Goal: Information Seeking & Learning: Learn about a topic

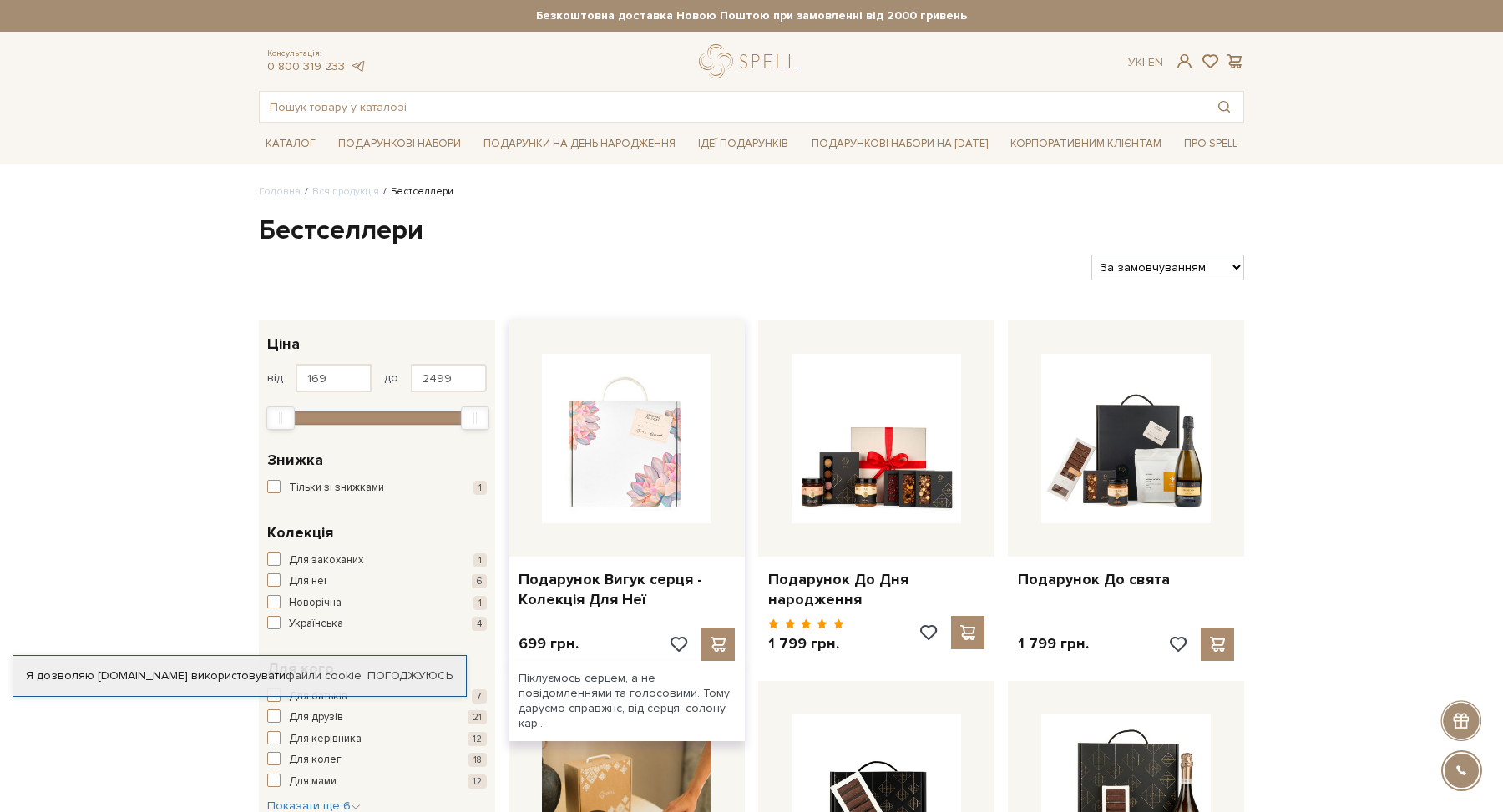
click at [602, 514] on img at bounding box center [626, 439] width 170 height 170
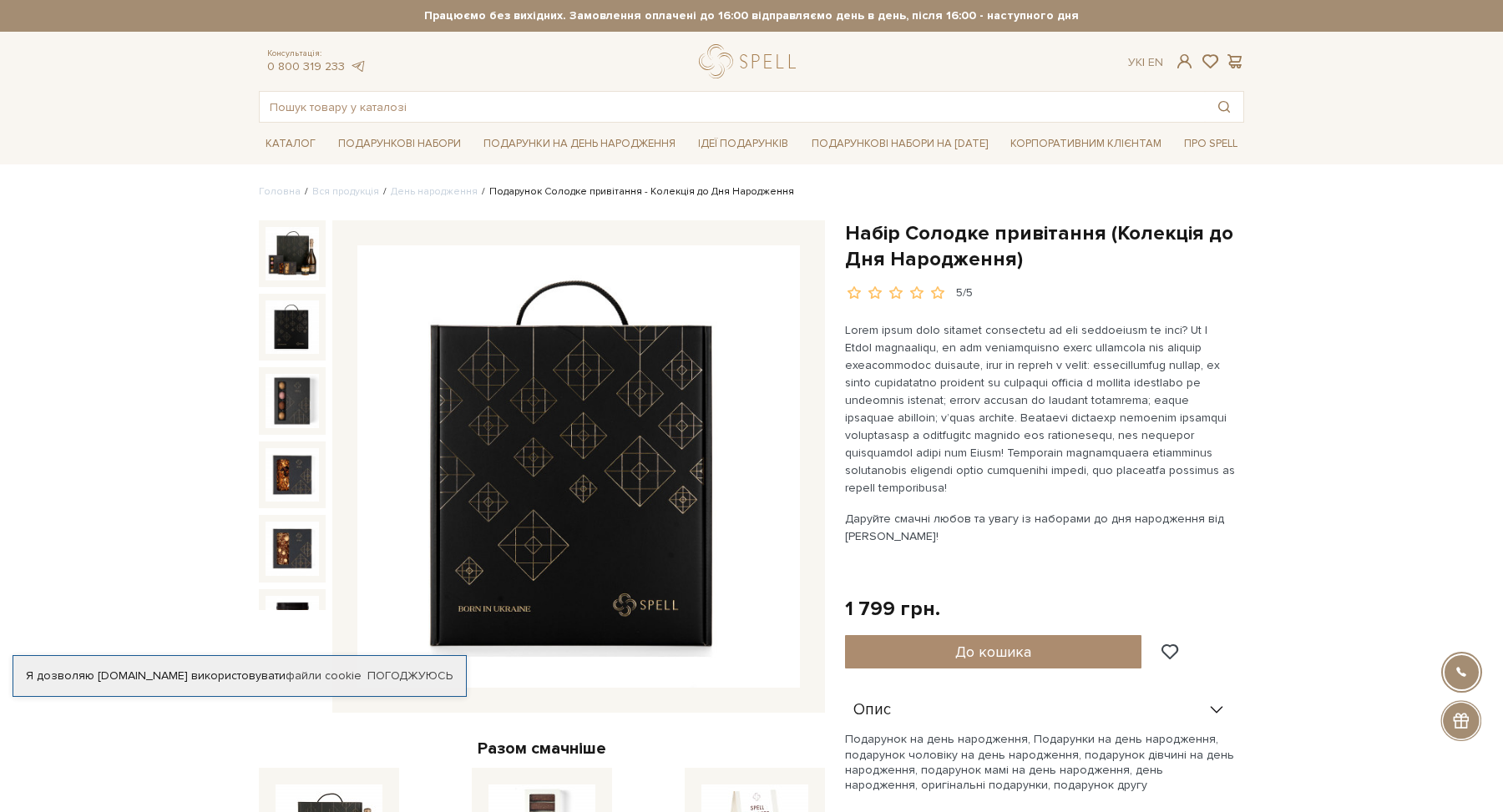
click at [291, 339] on img at bounding box center [293, 327] width 54 height 54
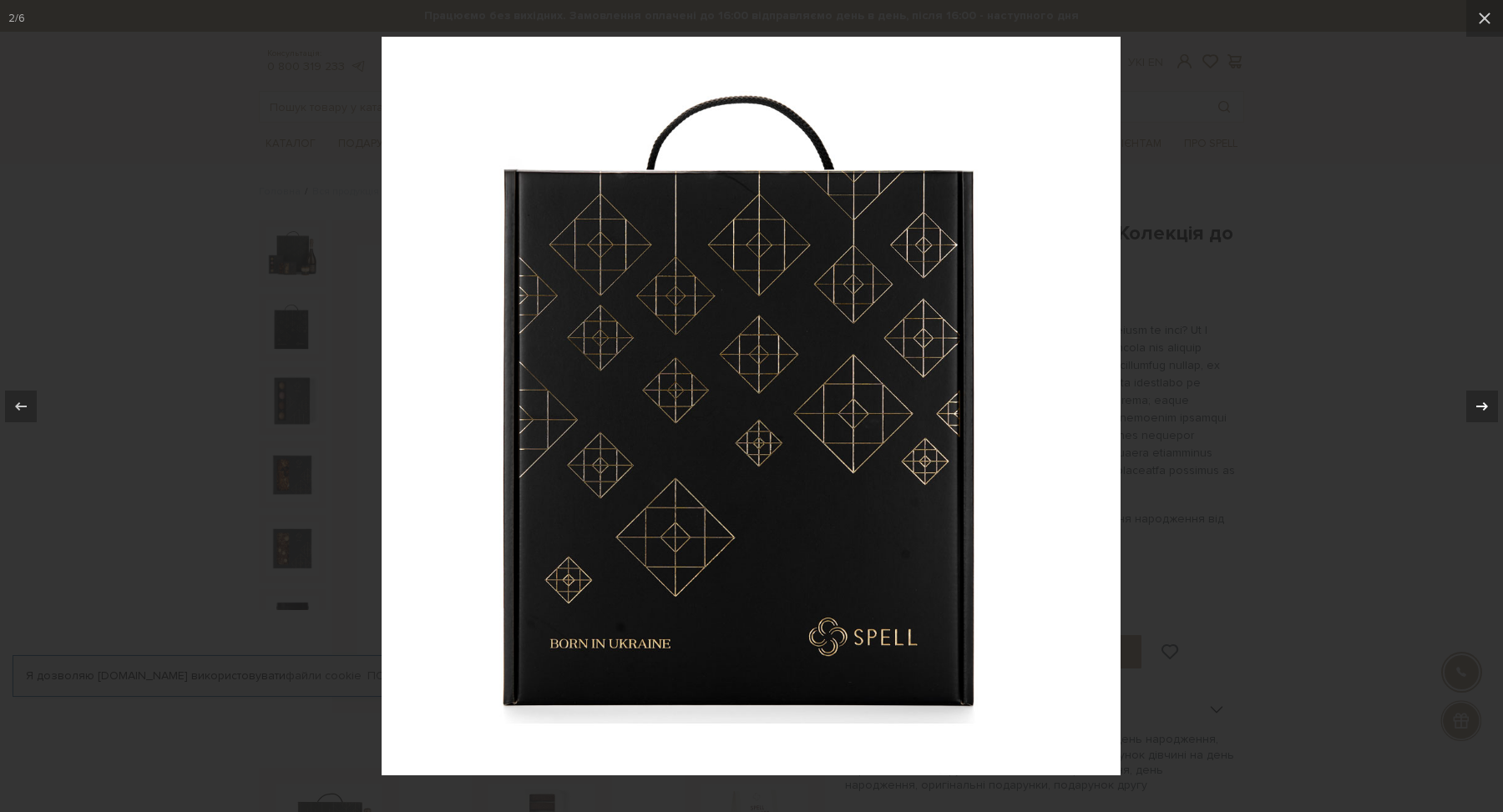
click at [1484, 409] on icon at bounding box center [1481, 406] width 12 height 8
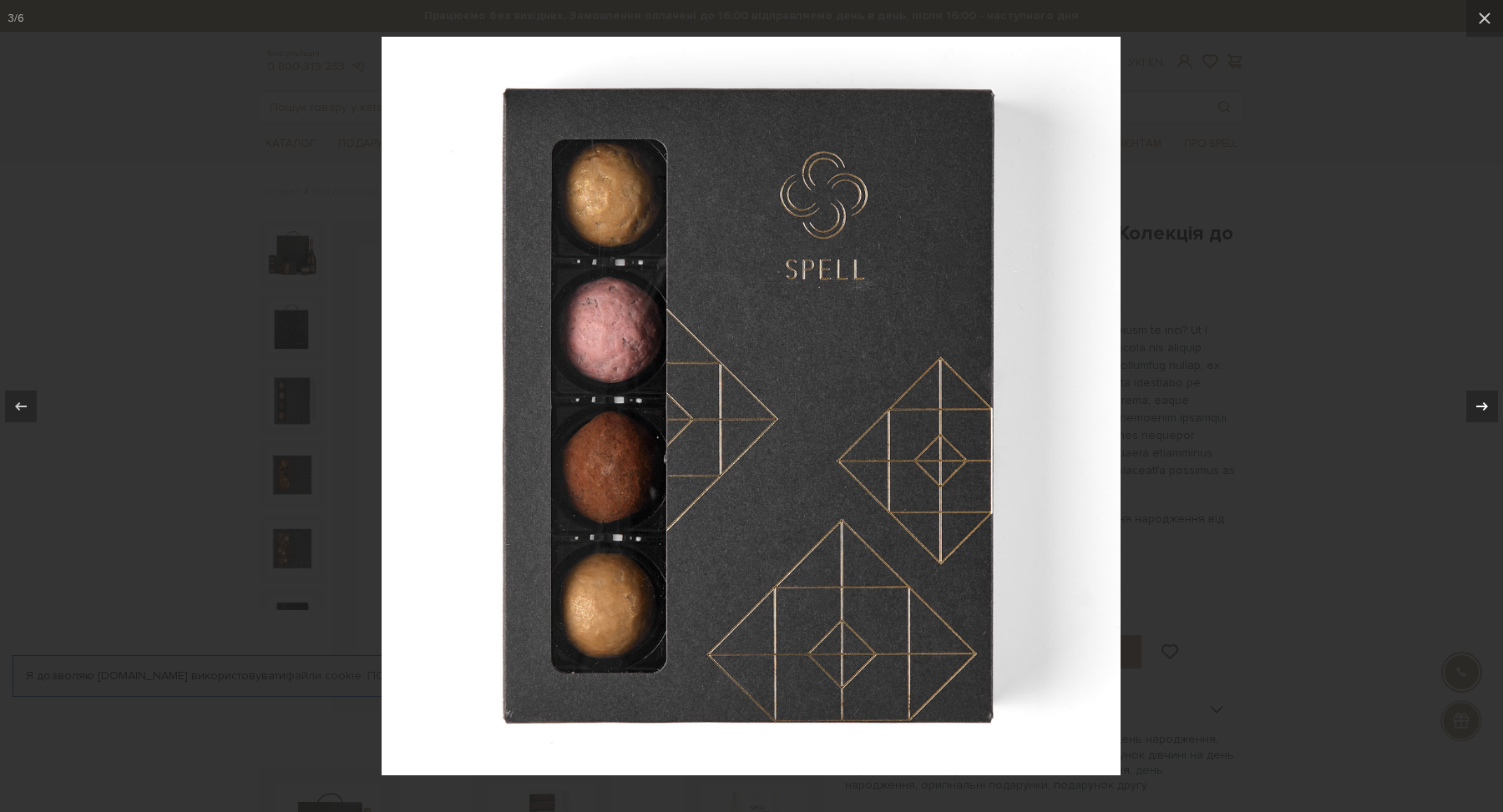
click at [1484, 409] on icon at bounding box center [1481, 406] width 12 height 8
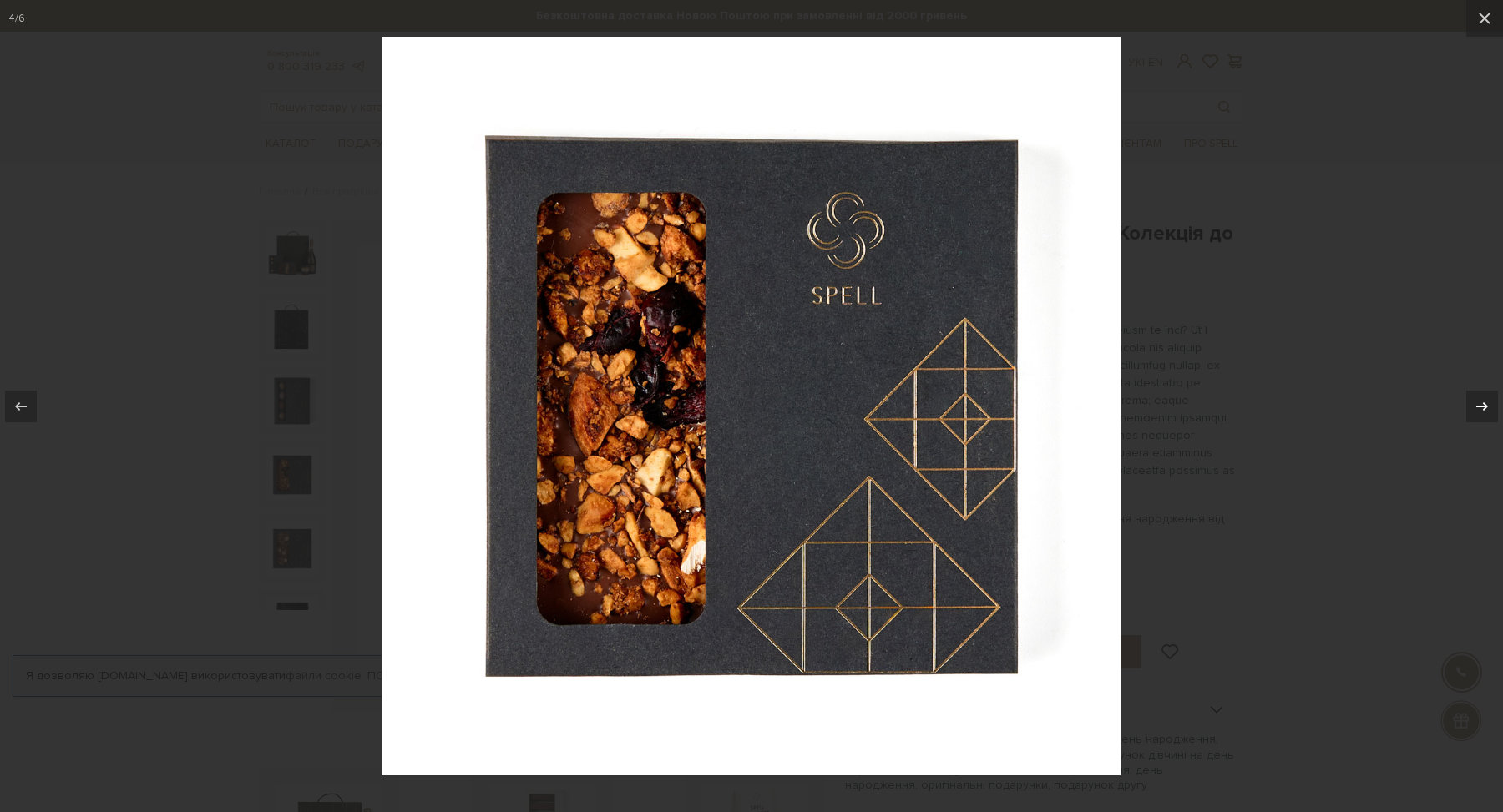
click at [1484, 409] on icon at bounding box center [1481, 406] width 12 height 8
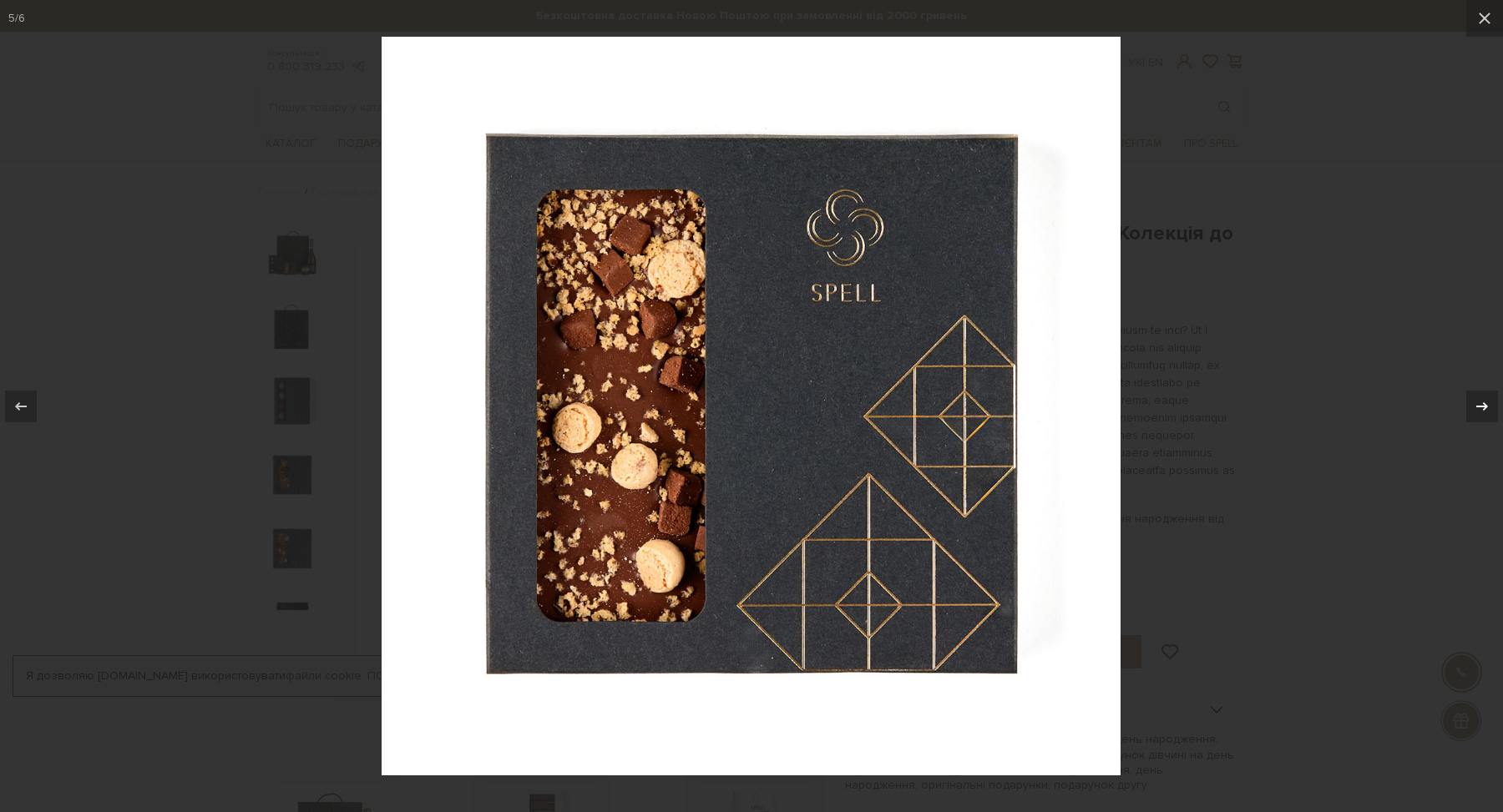
click at [1484, 409] on icon at bounding box center [1481, 406] width 12 height 8
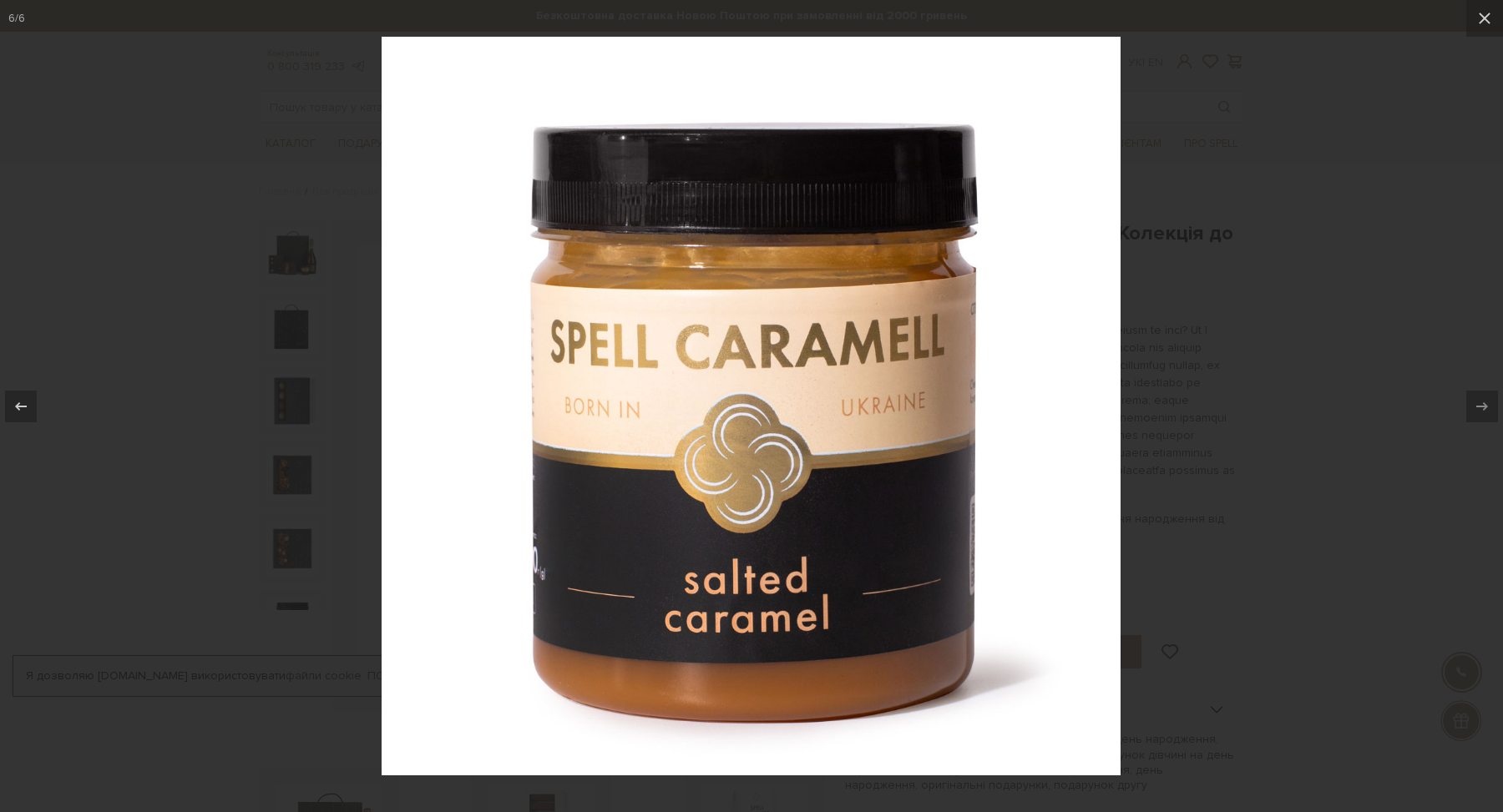
click at [1307, 387] on div at bounding box center [751, 406] width 1503 height 812
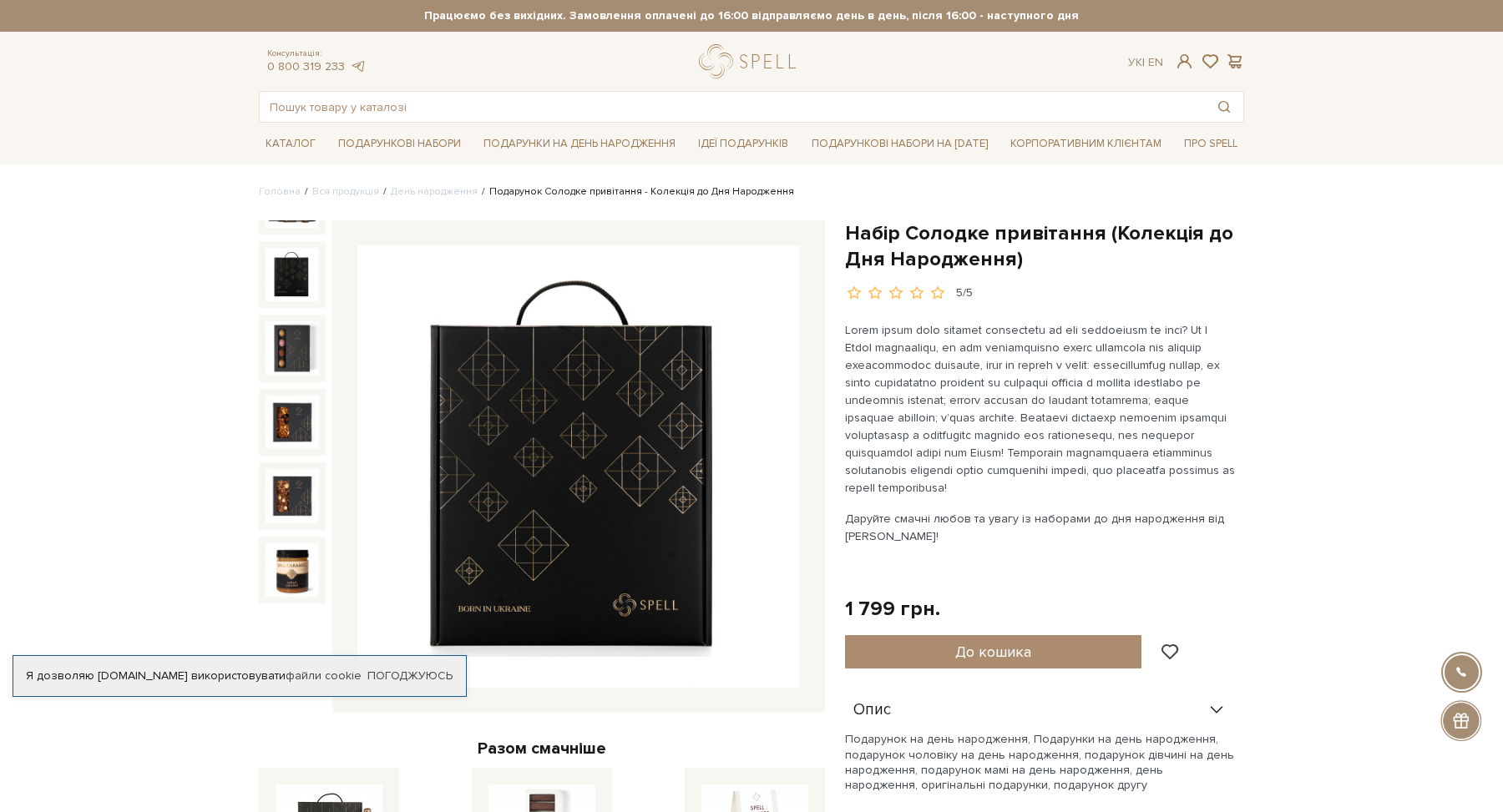
click at [293, 283] on img at bounding box center [293, 275] width 54 height 54
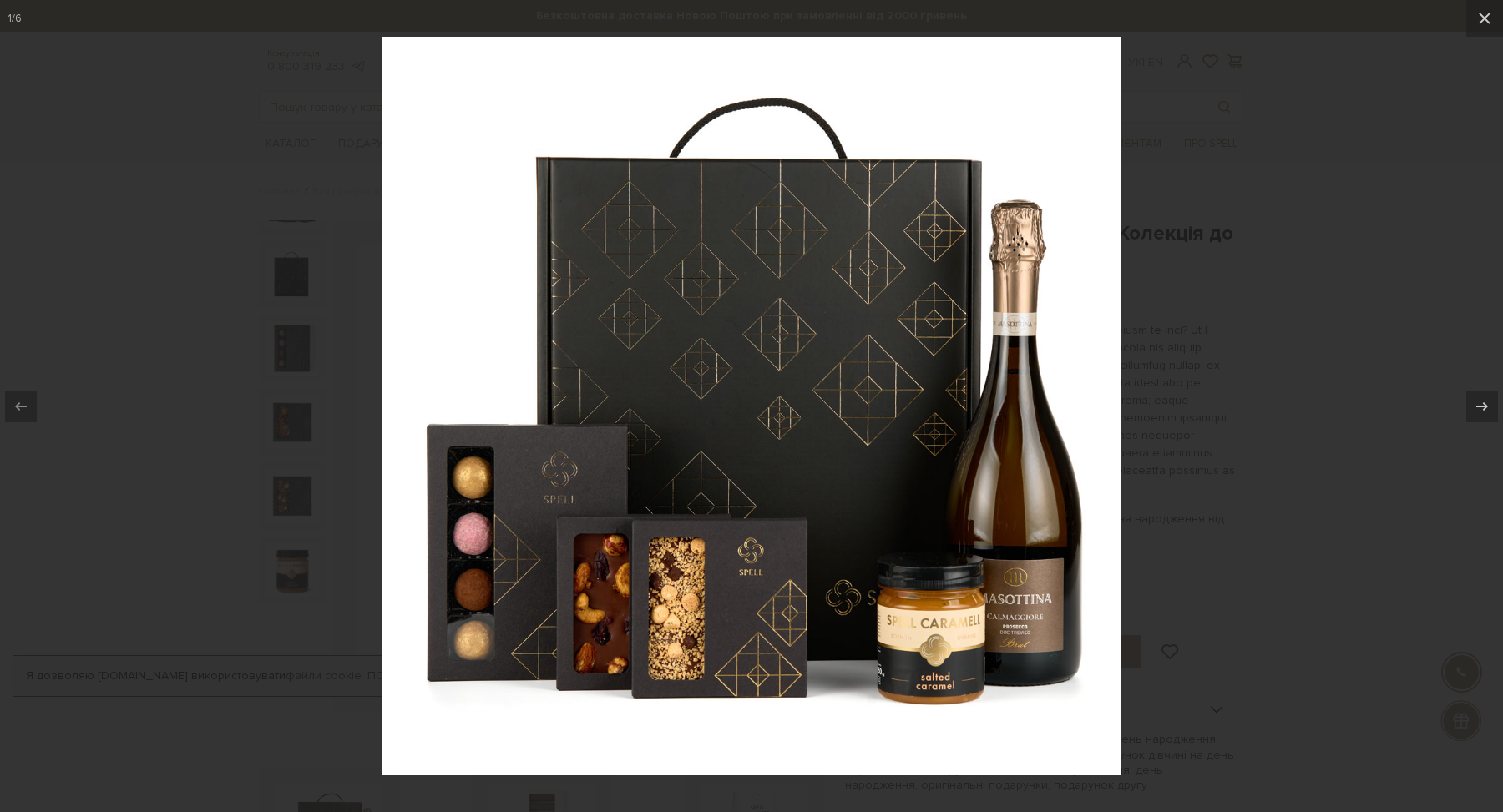
click at [1276, 406] on div at bounding box center [751, 406] width 1503 height 812
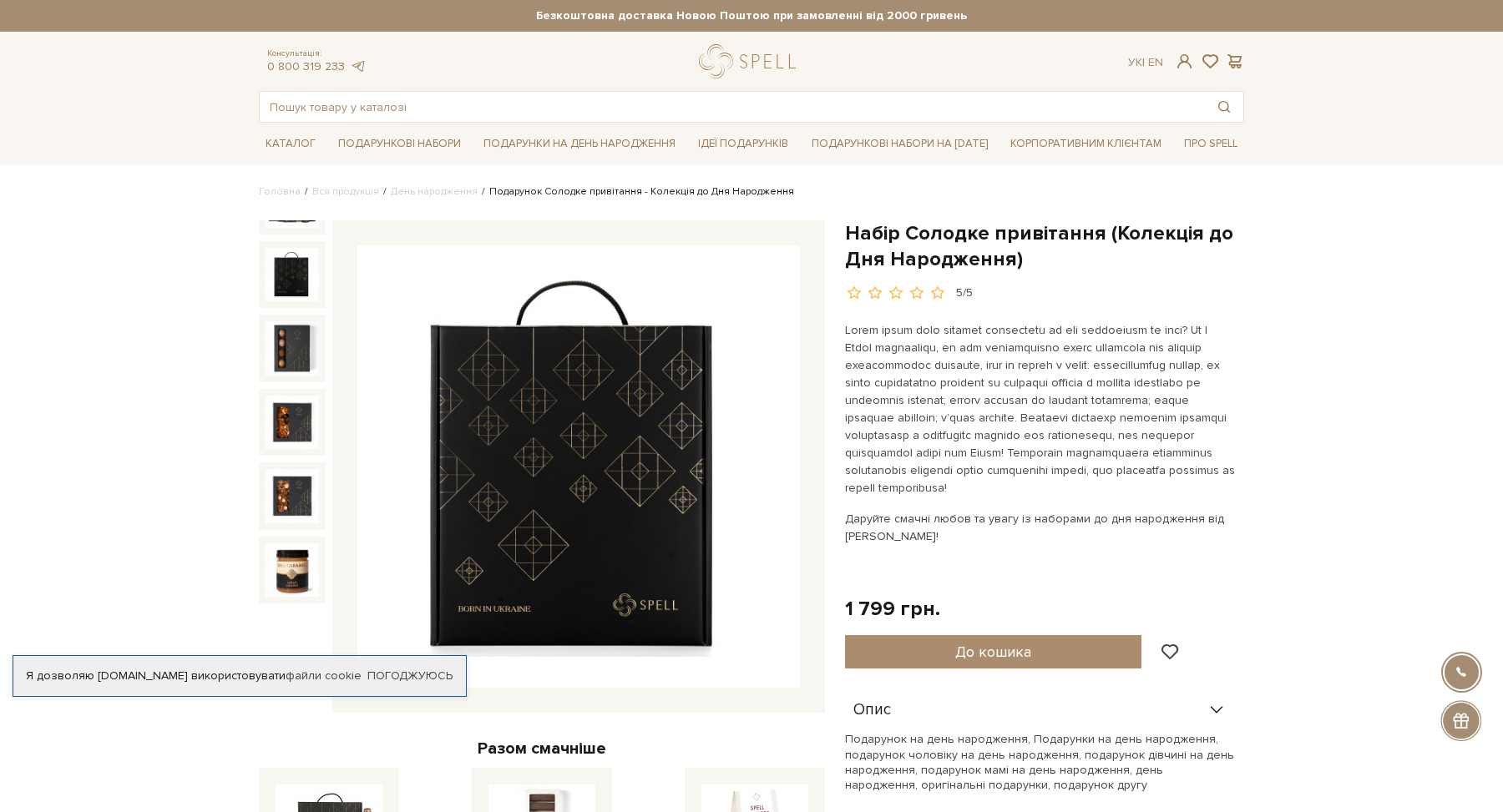
scroll to position [6, 0]
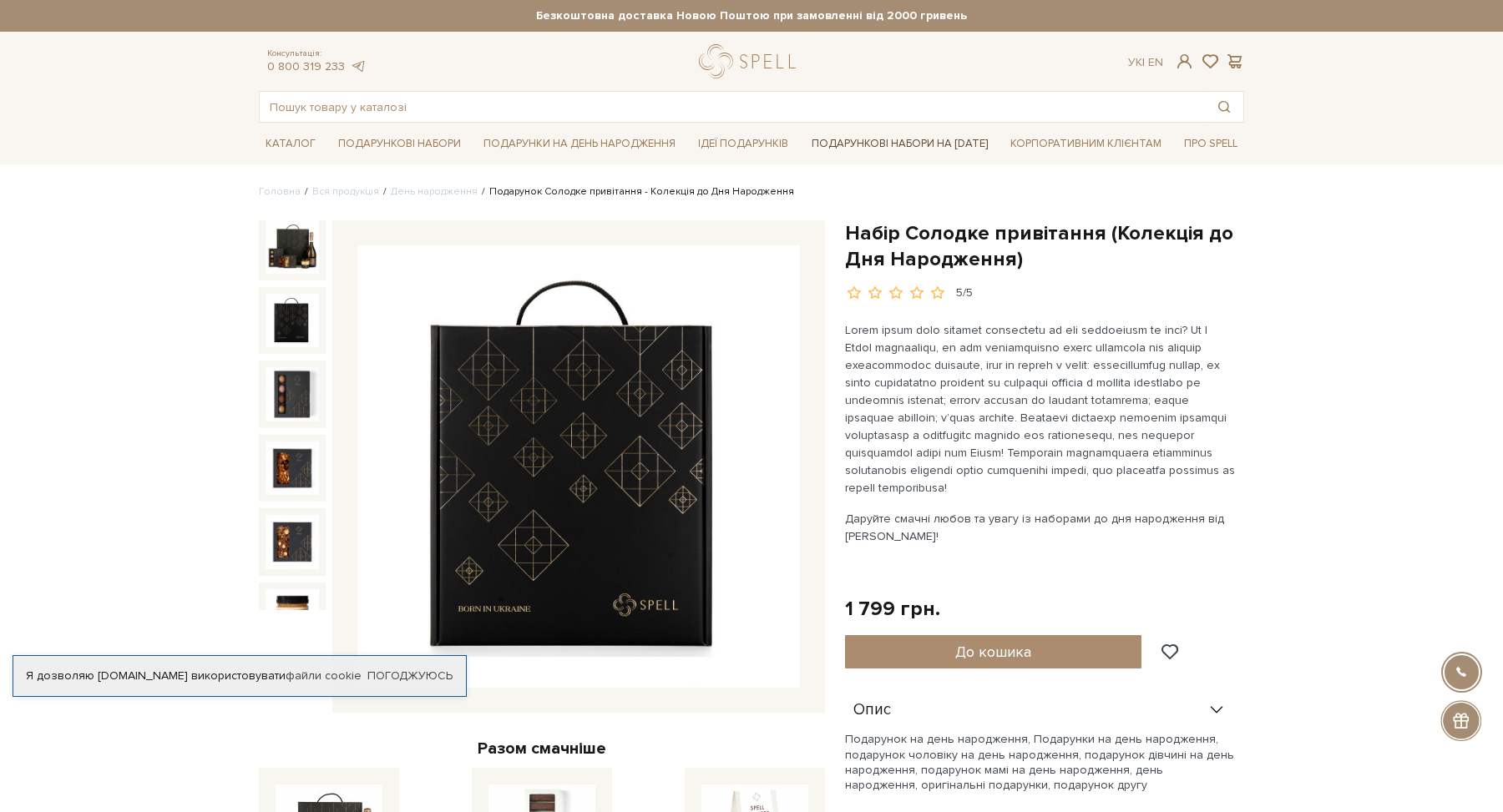
click at [945, 143] on link "Подарункові набори на [DATE]" at bounding box center [899, 144] width 189 height 29
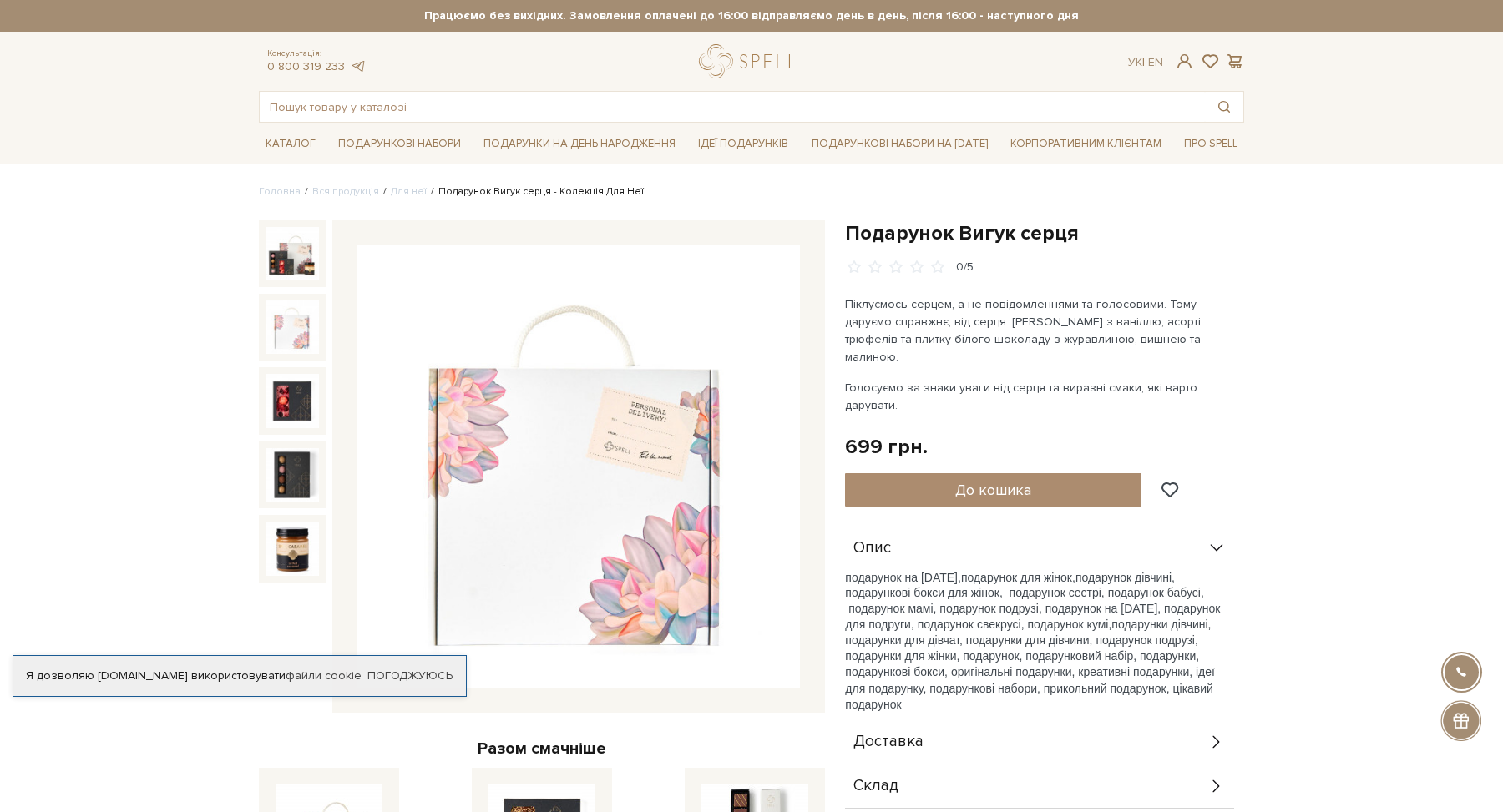
click at [294, 327] on img at bounding box center [293, 327] width 54 height 54
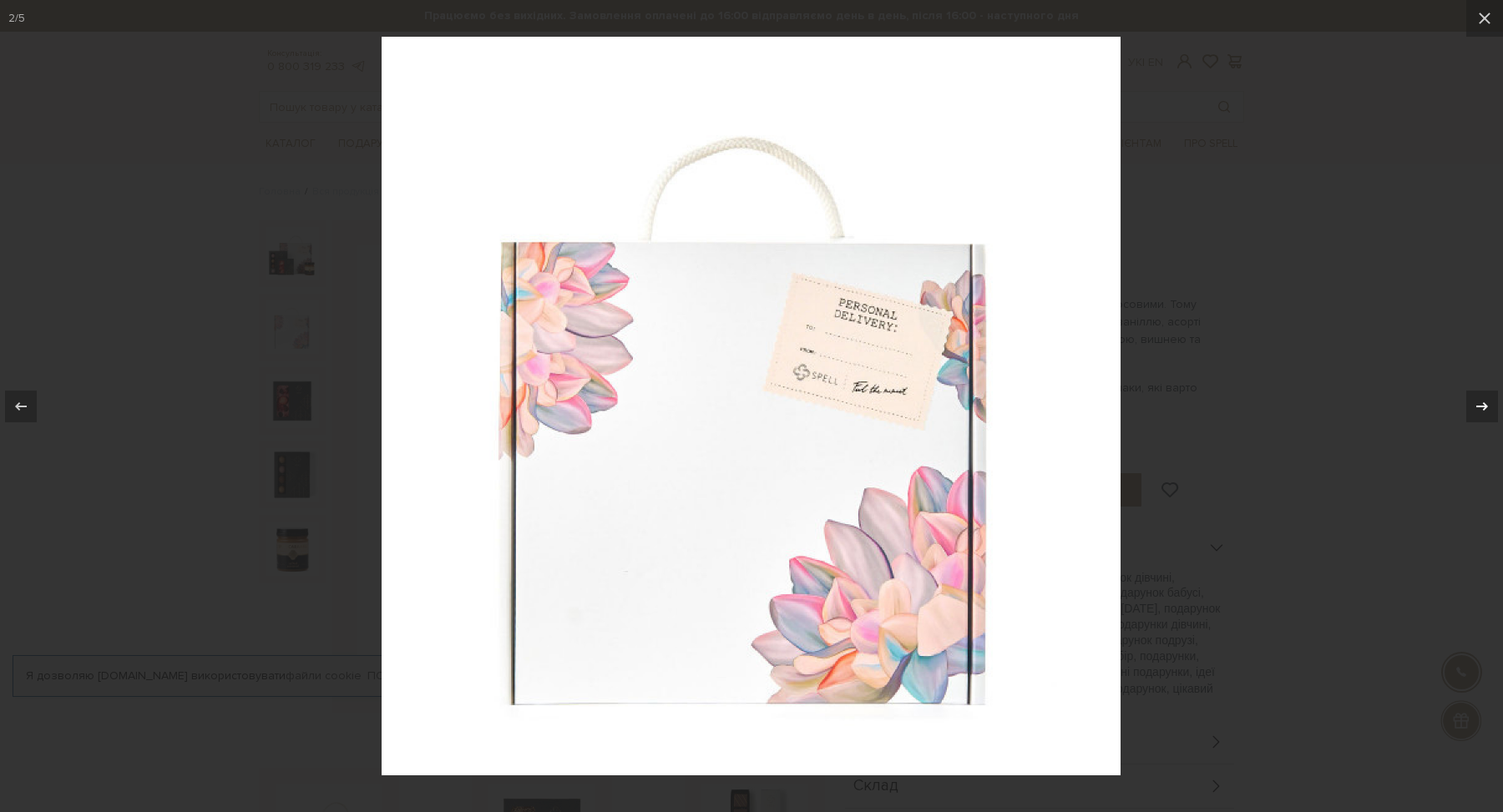
click at [1480, 397] on icon at bounding box center [1482, 406] width 20 height 20
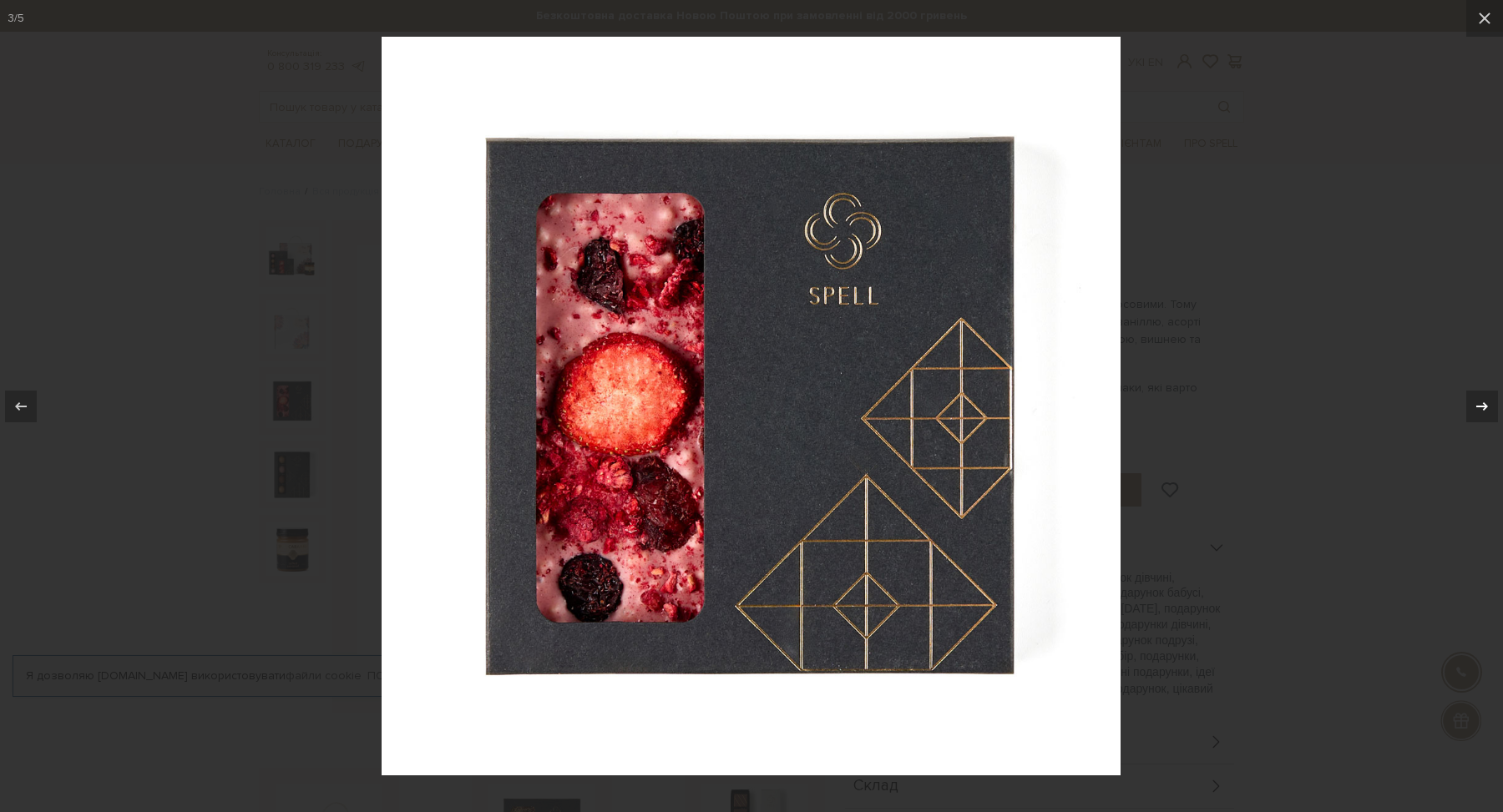
click at [1480, 397] on icon at bounding box center [1482, 406] width 20 height 20
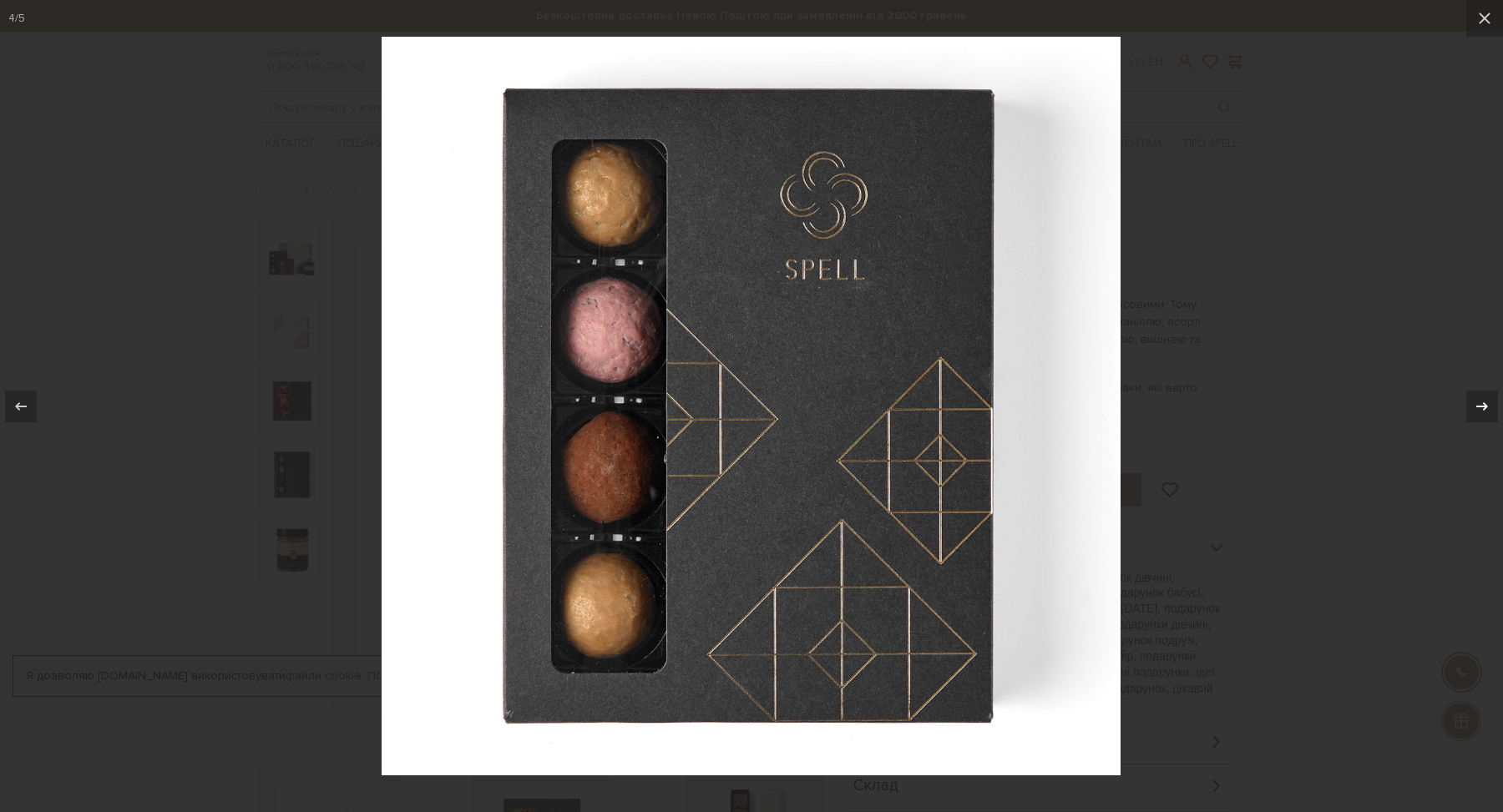
click at [1480, 397] on icon at bounding box center [1482, 406] width 20 height 20
